Goal: Information Seeking & Learning: Find specific page/section

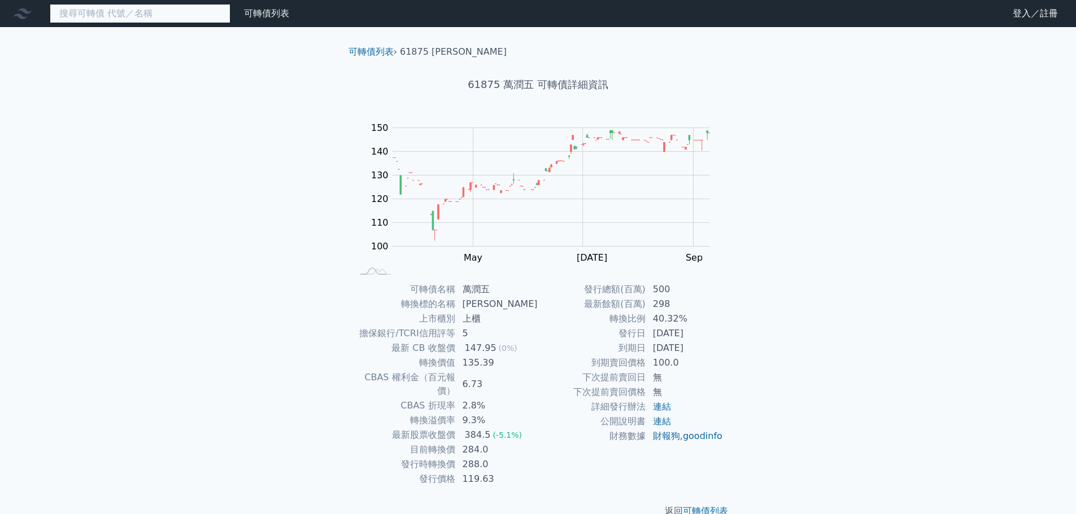
click at [99, 12] on input at bounding box center [140, 13] width 181 height 19
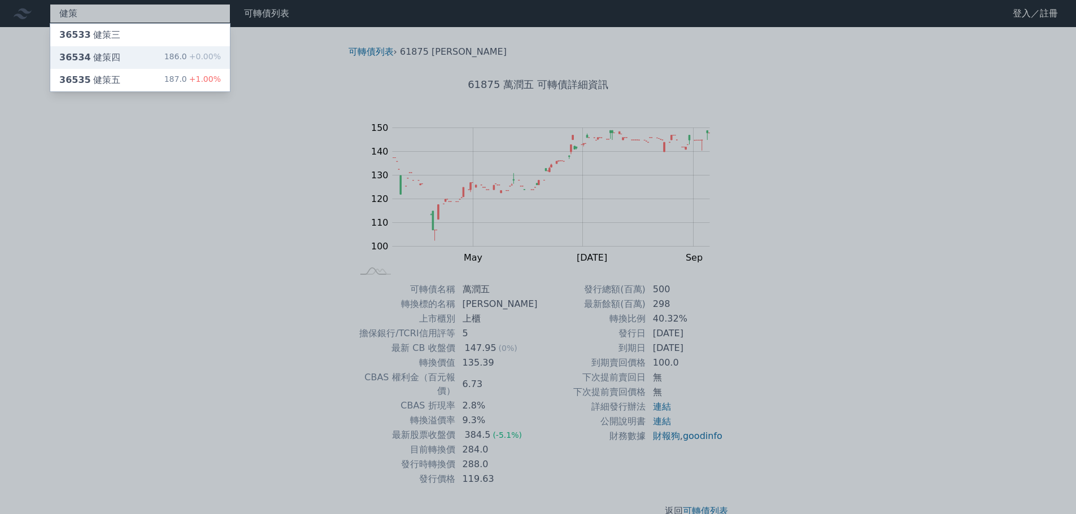
type input "健策"
click at [106, 54] on div "36534 健策四" at bounding box center [89, 58] width 61 height 14
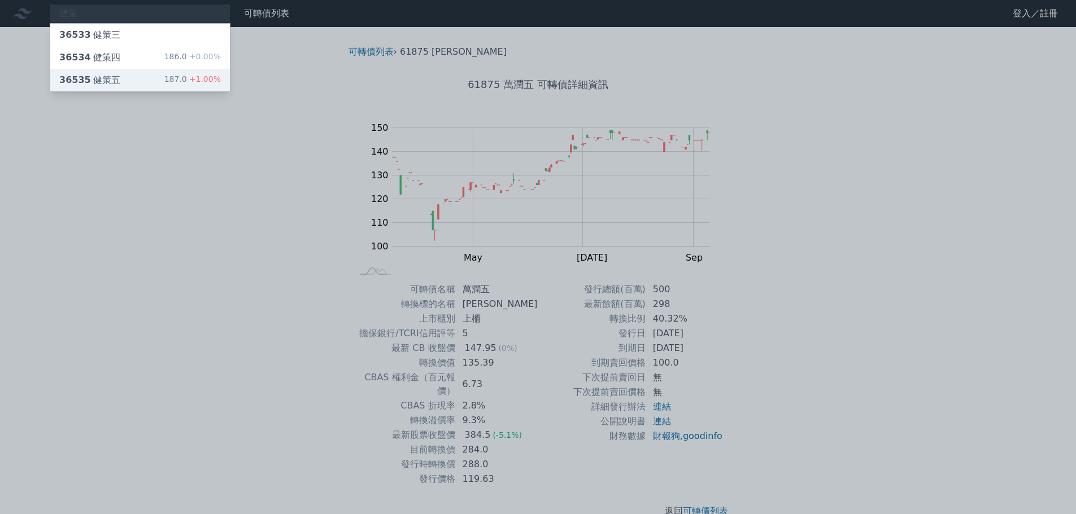
click at [104, 78] on div "36535 健策五" at bounding box center [89, 80] width 61 height 14
click at [82, 55] on span "36534" at bounding box center [75, 57] width 32 height 11
click at [99, 33] on div "36533 健策三" at bounding box center [89, 35] width 61 height 14
click at [103, 60] on div "36534 健策四" at bounding box center [89, 58] width 61 height 14
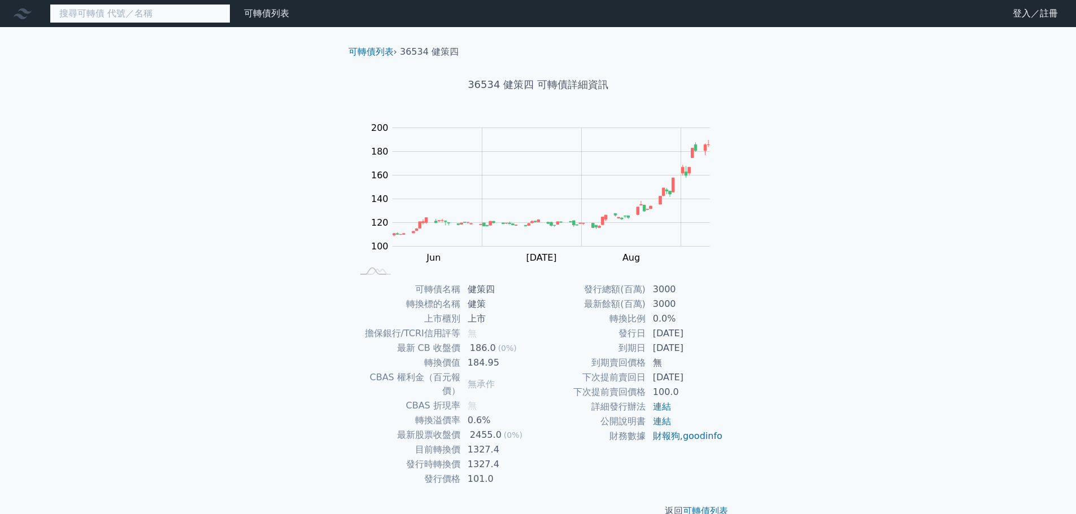
click at [124, 19] on input at bounding box center [140, 13] width 181 height 19
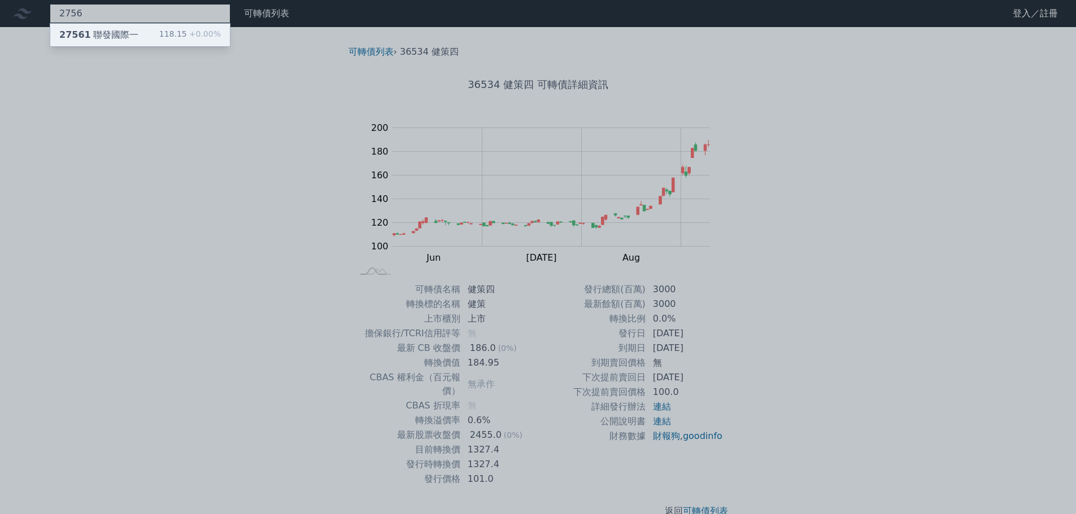
type input "2756"
click at [130, 36] on div "27561 聯發國際一" at bounding box center [98, 35] width 79 height 14
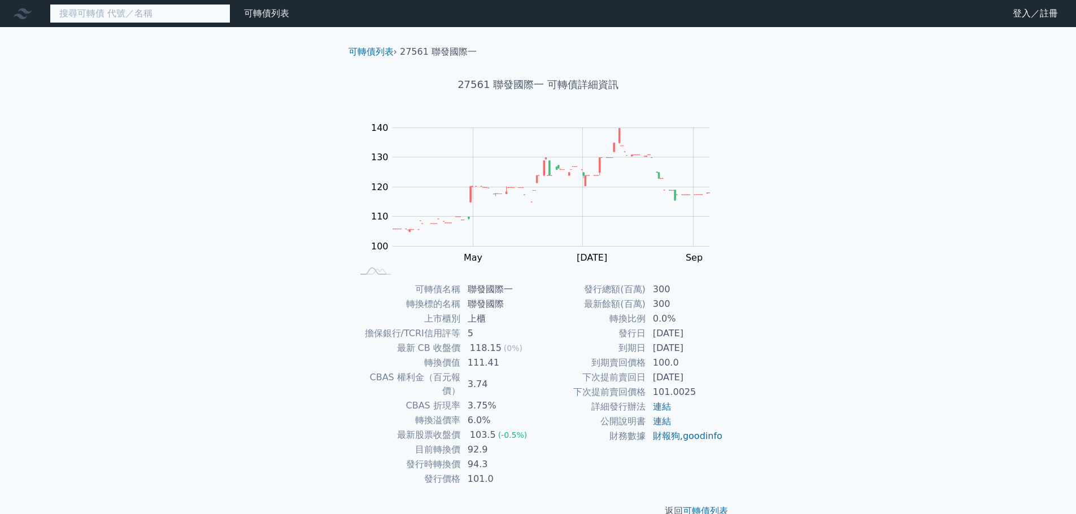
click at [86, 15] on input at bounding box center [140, 13] width 181 height 19
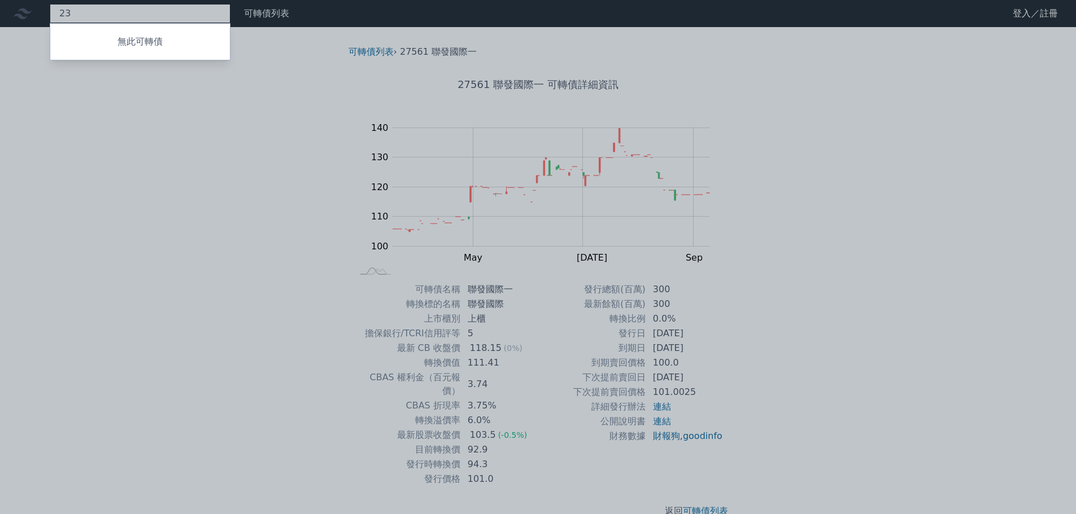
type input "2"
type input "3167"
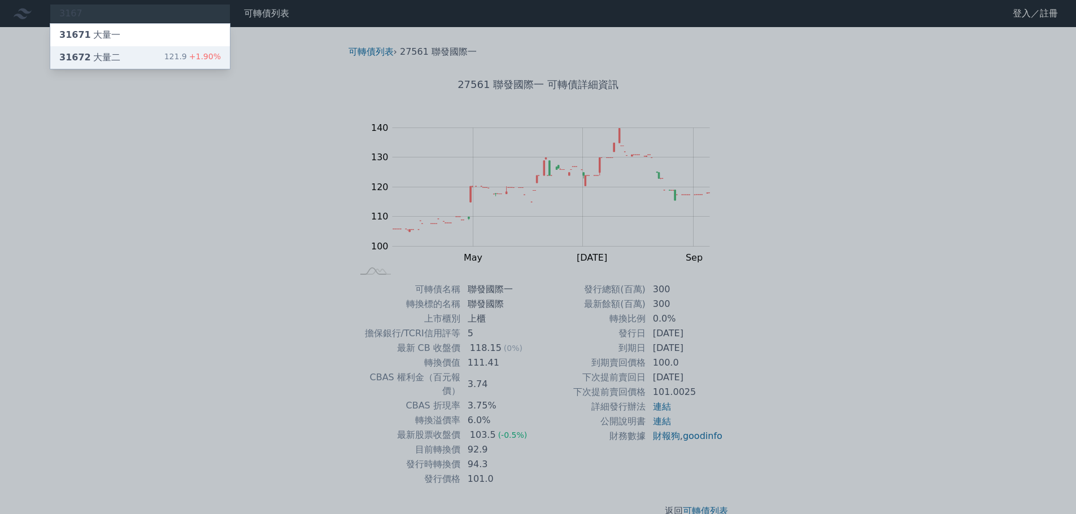
click at [104, 58] on div "31672 大量二" at bounding box center [89, 58] width 61 height 14
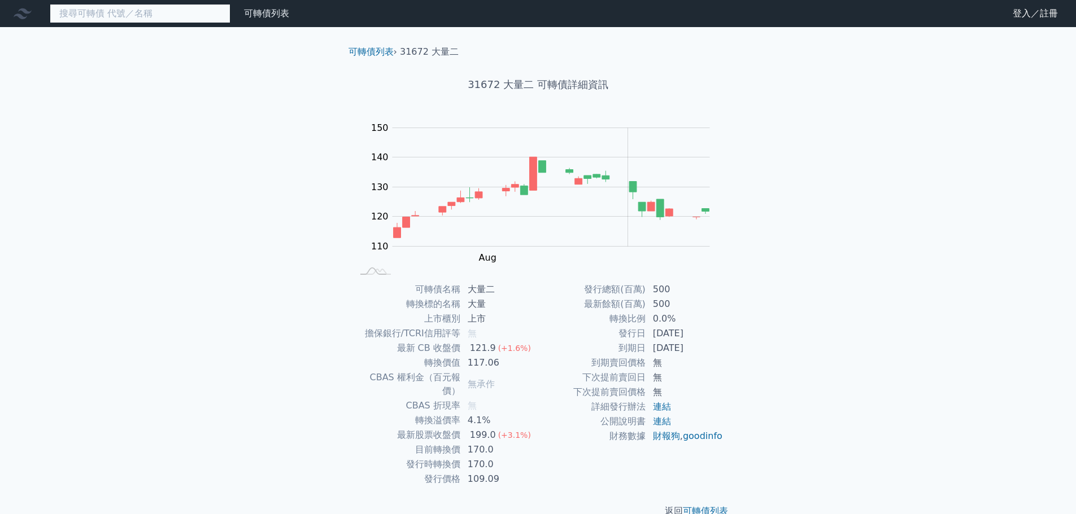
click at [121, 20] on input at bounding box center [140, 13] width 181 height 19
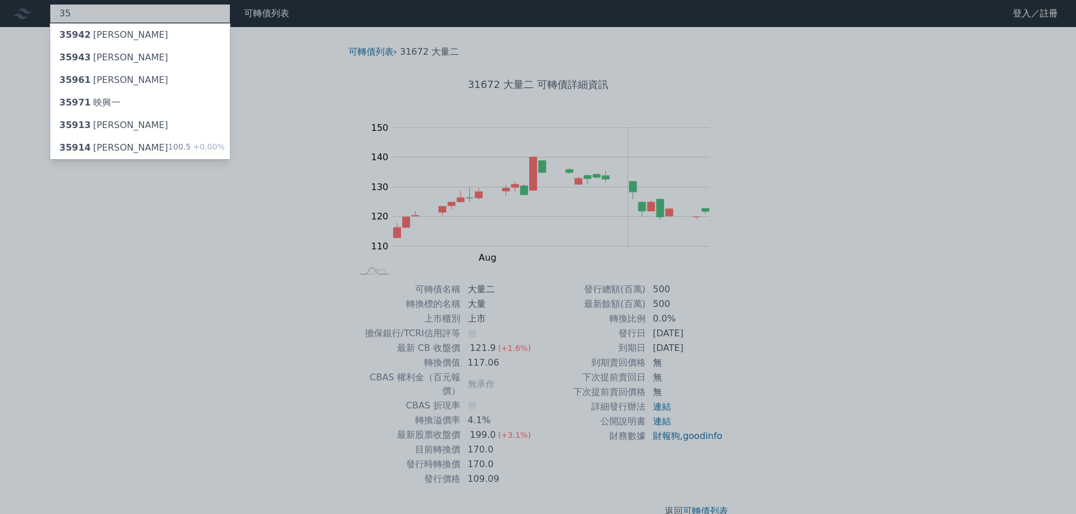
type input "3"
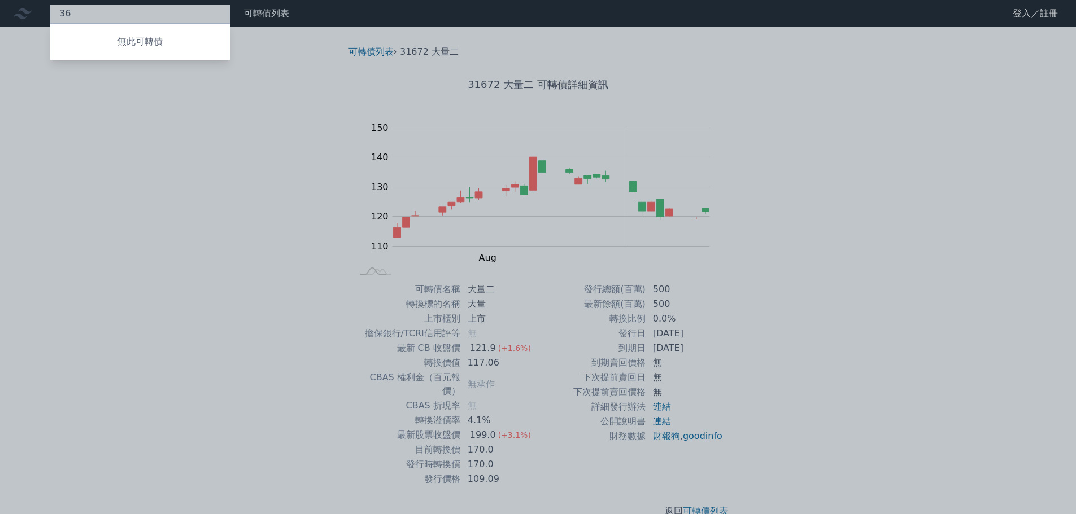
type input "3"
type input "4"
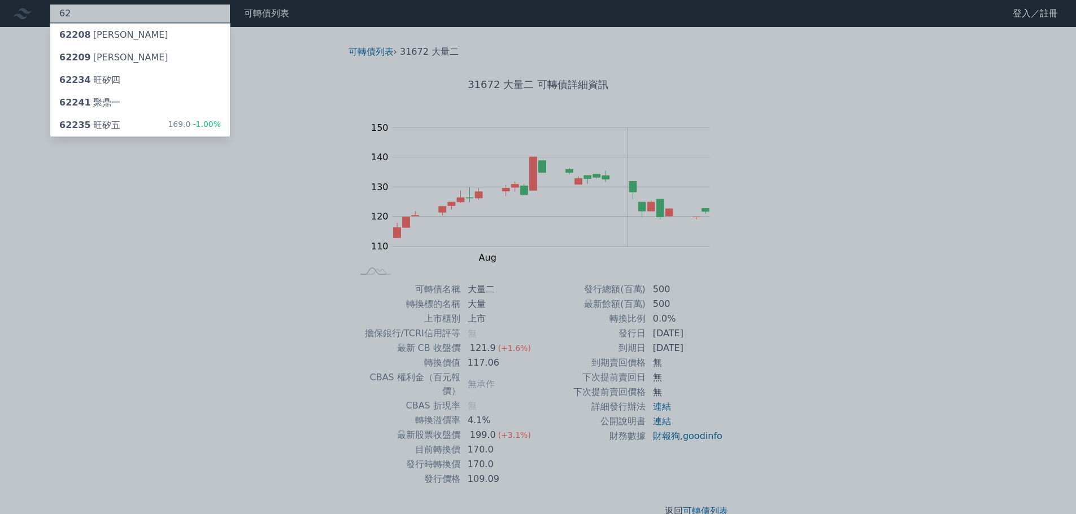
type input "6"
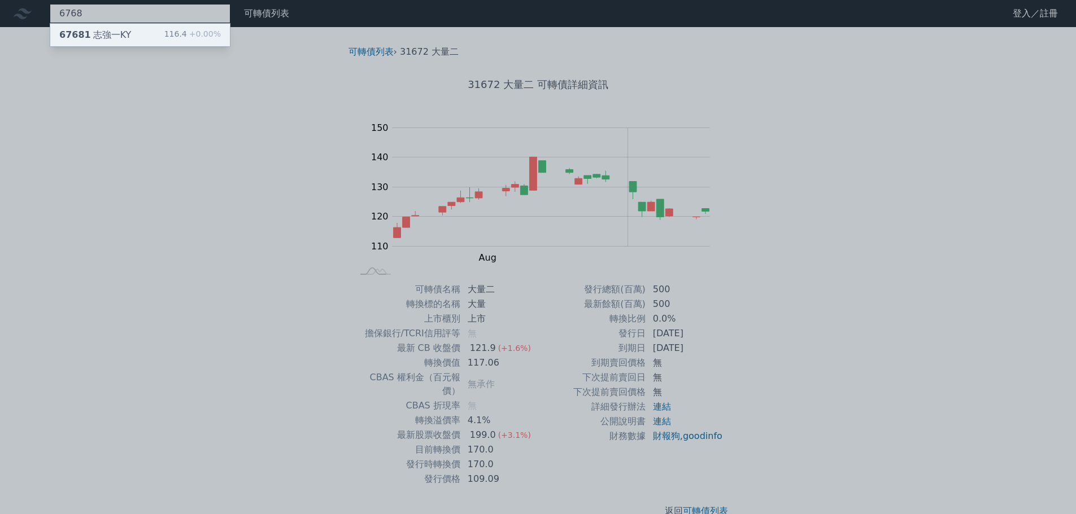
type input "6768"
click at [128, 37] on div "67681 志強一KY 116.4 +0.00%" at bounding box center [140, 35] width 180 height 23
click at [106, 15] on div at bounding box center [538, 257] width 1076 height 514
click at [103, 11] on div "6768 67681 志強一KY 116.4 +0.00%" at bounding box center [140, 13] width 181 height 19
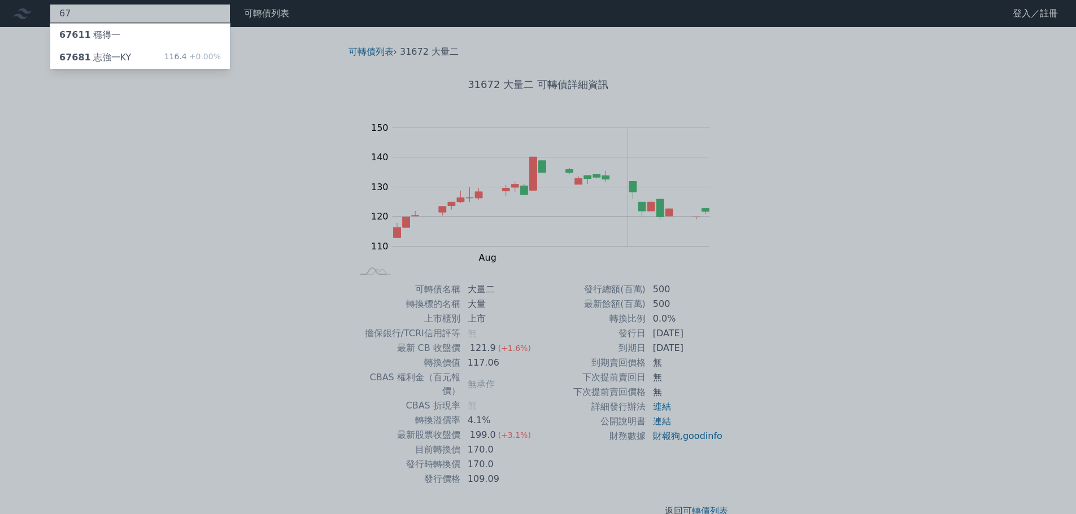
type input "6"
type input "7"
type input "8"
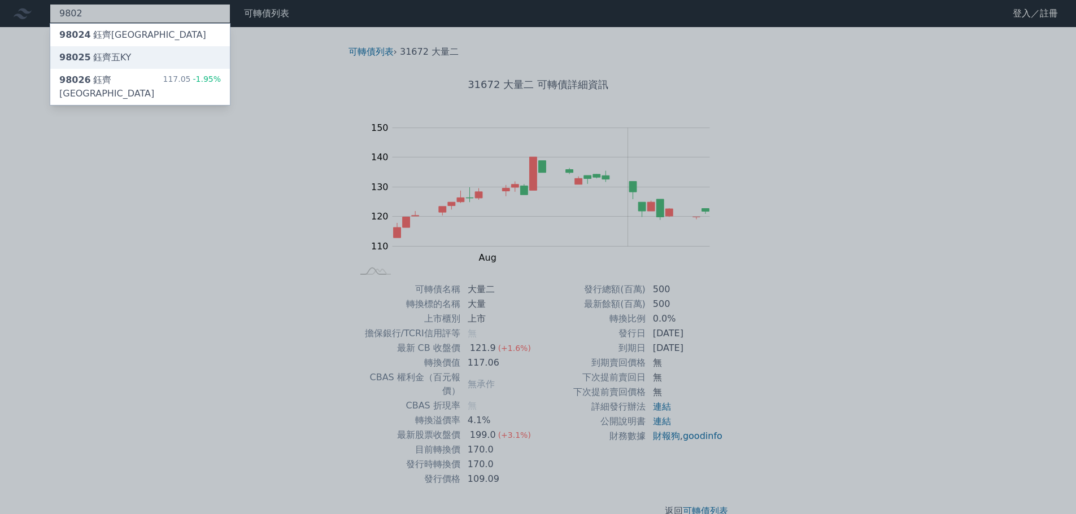
type input "9802"
click at [110, 57] on div "98025 鈺[GEOGRAPHIC_DATA]" at bounding box center [95, 58] width 72 height 14
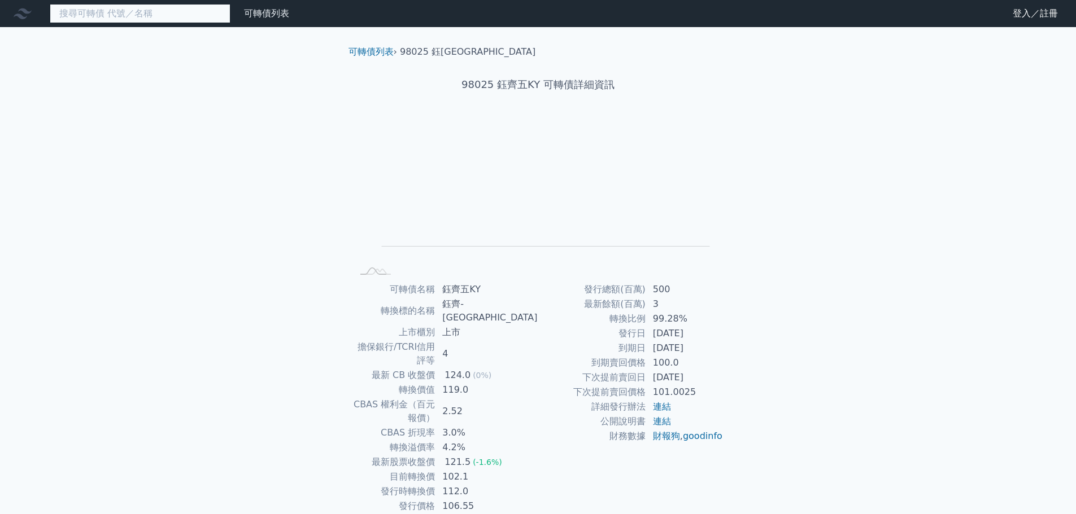
drag, startPoint x: 78, startPoint y: 14, endPoint x: 70, endPoint y: 7, distance: 10.8
click at [78, 14] on input at bounding box center [140, 13] width 181 height 19
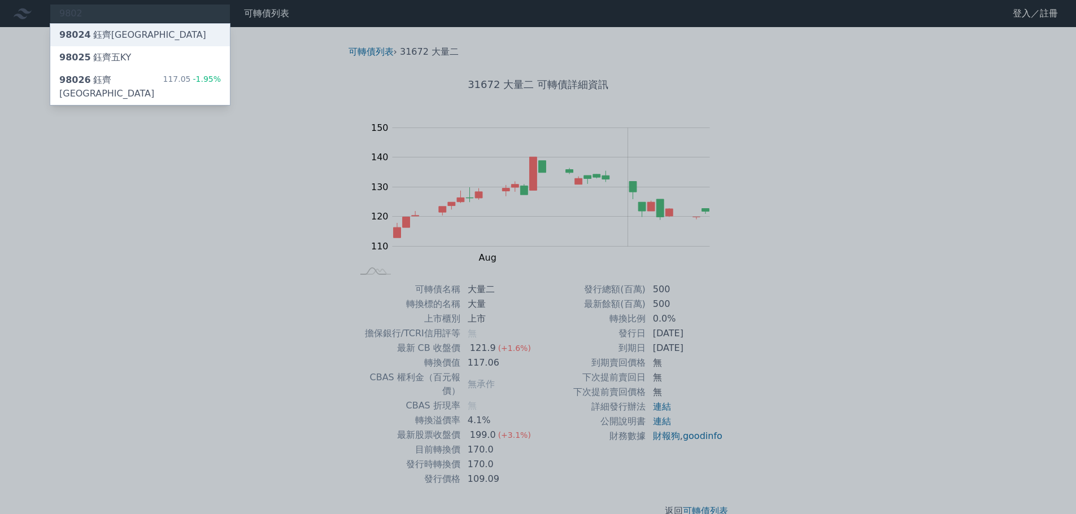
click at [108, 33] on div "98024 鈺[GEOGRAPHIC_DATA]" at bounding box center [132, 35] width 147 height 14
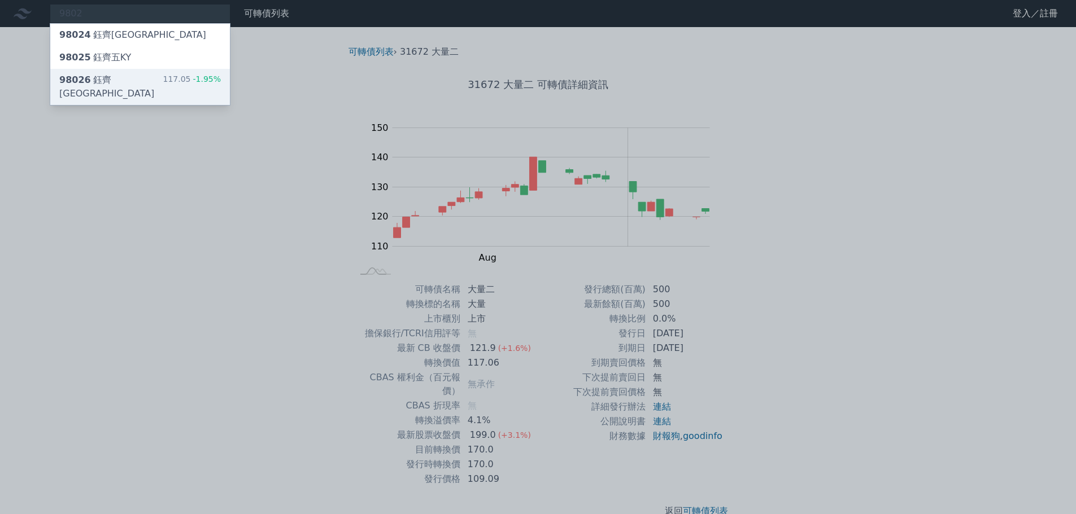
click at [103, 78] on div "98026 鈺[GEOGRAPHIC_DATA]" at bounding box center [110, 86] width 103 height 27
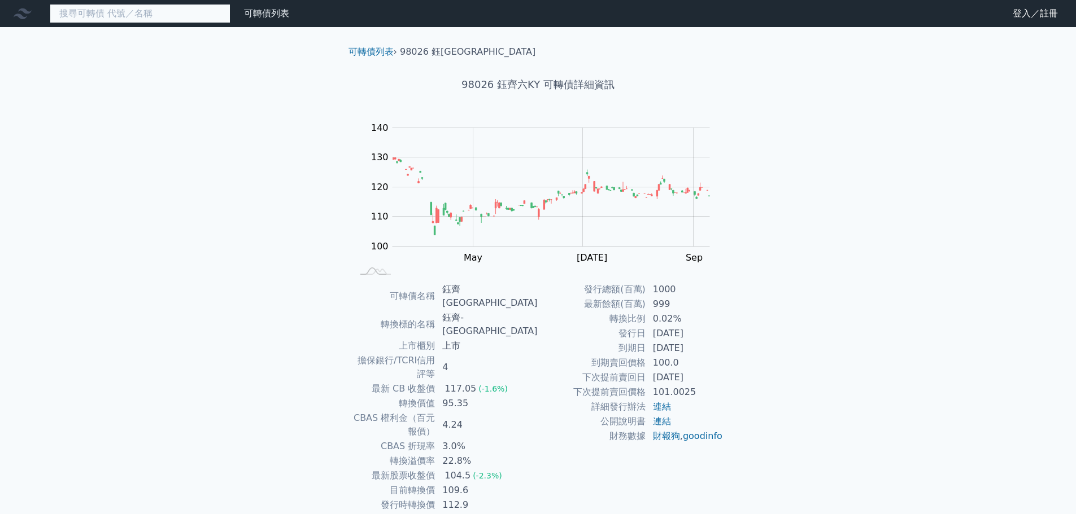
click at [111, 12] on input at bounding box center [140, 13] width 181 height 19
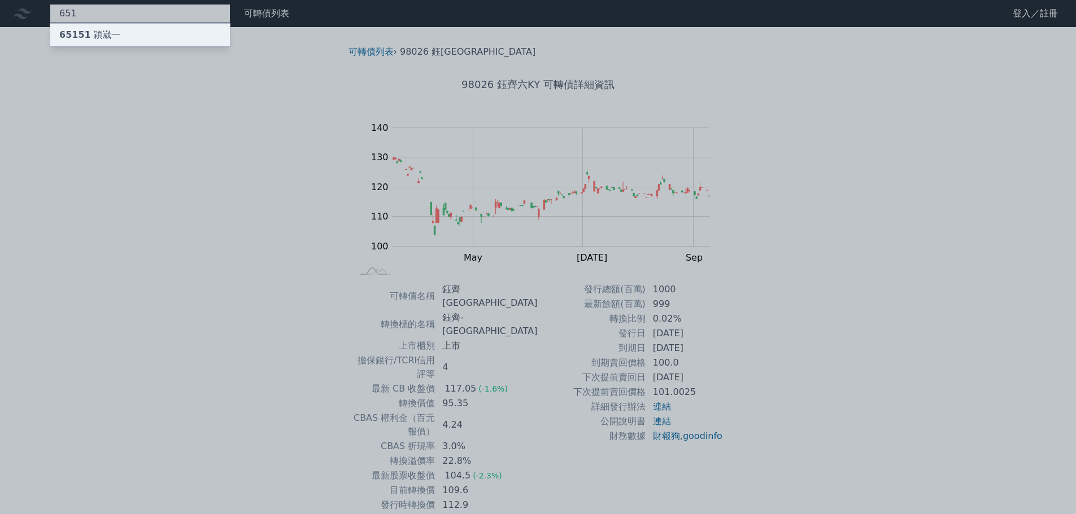
type input "651"
click at [111, 31] on div "65151 穎崴一" at bounding box center [89, 35] width 61 height 14
click at [189, 108] on div at bounding box center [538, 257] width 1076 height 514
click at [89, 18] on div "651 65151 穎崴一" at bounding box center [140, 13] width 181 height 19
type input "6"
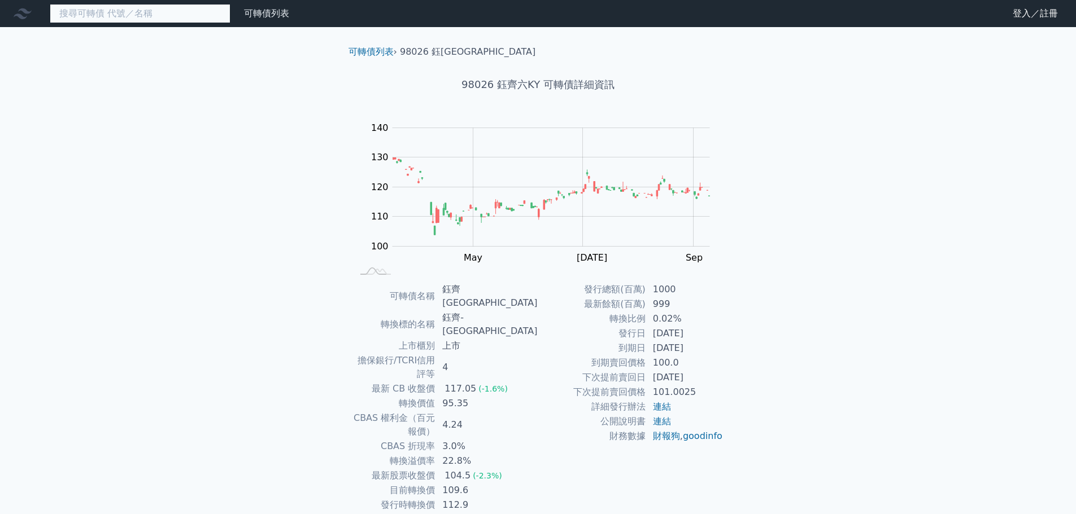
paste input "群聯"
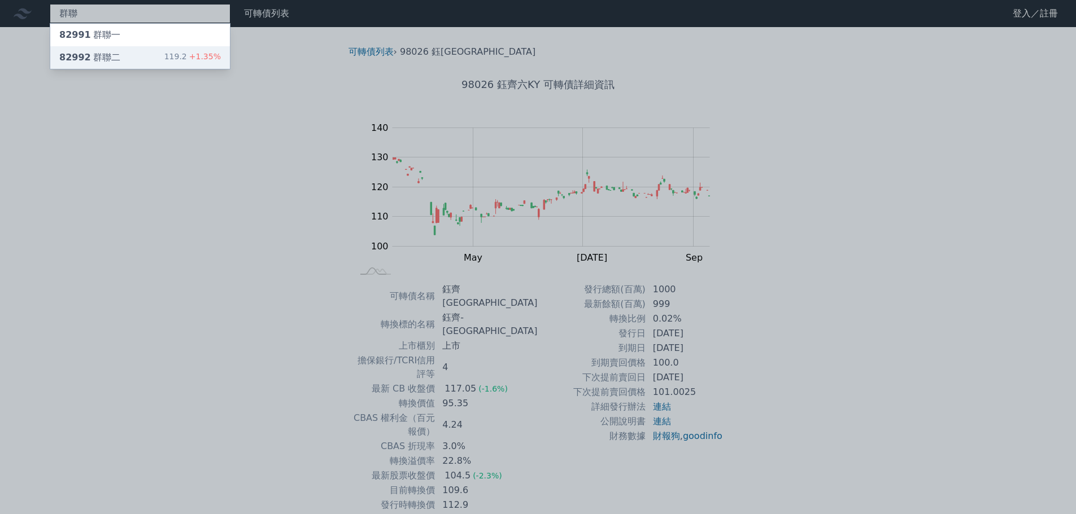
type input "群聯"
click at [101, 58] on div "82992 群聯二" at bounding box center [89, 58] width 61 height 14
